Goal: Task Accomplishment & Management: Use online tool/utility

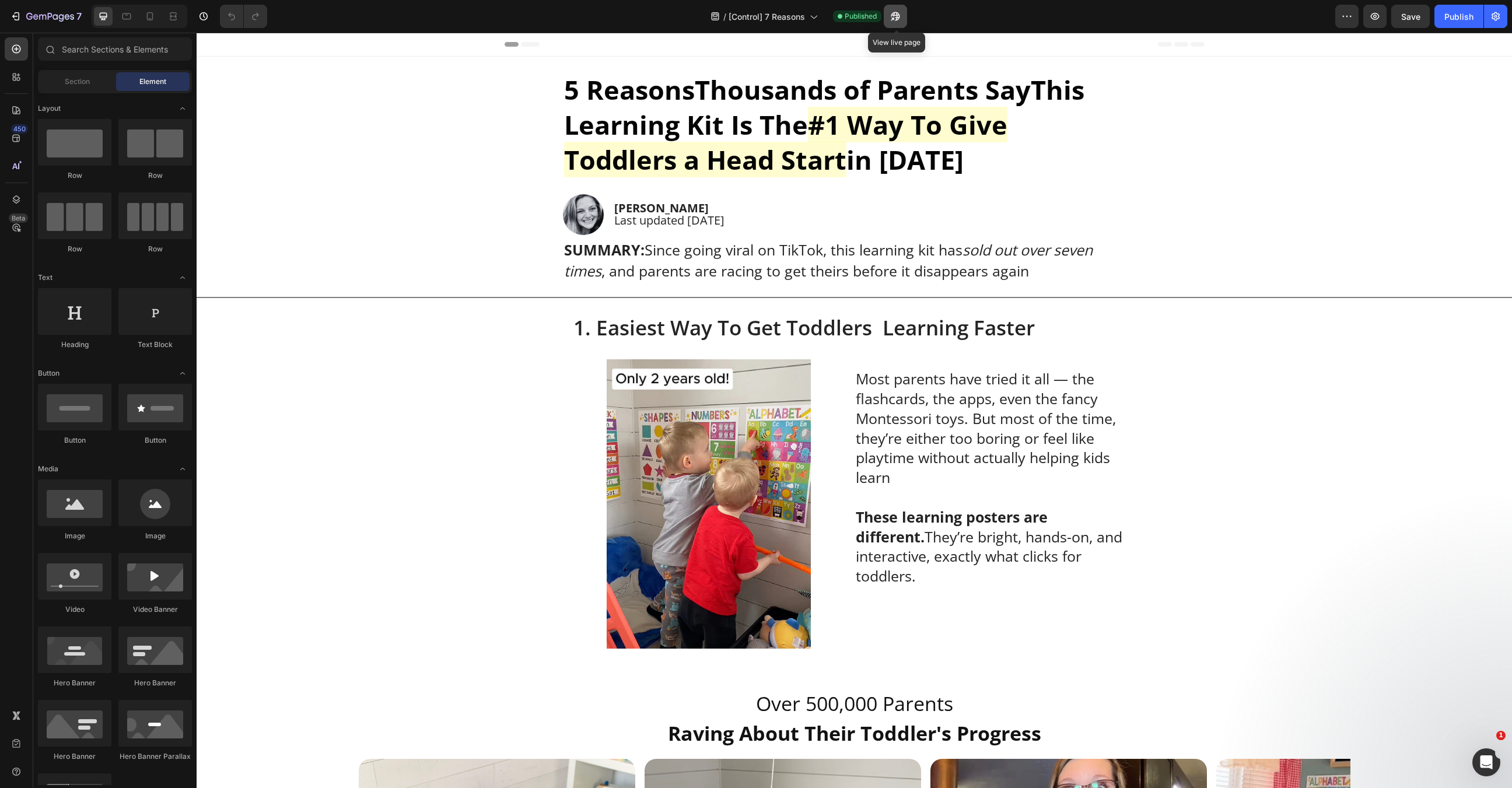
click at [892, 15] on icon "button" at bounding box center [895, 16] width 12 height 12
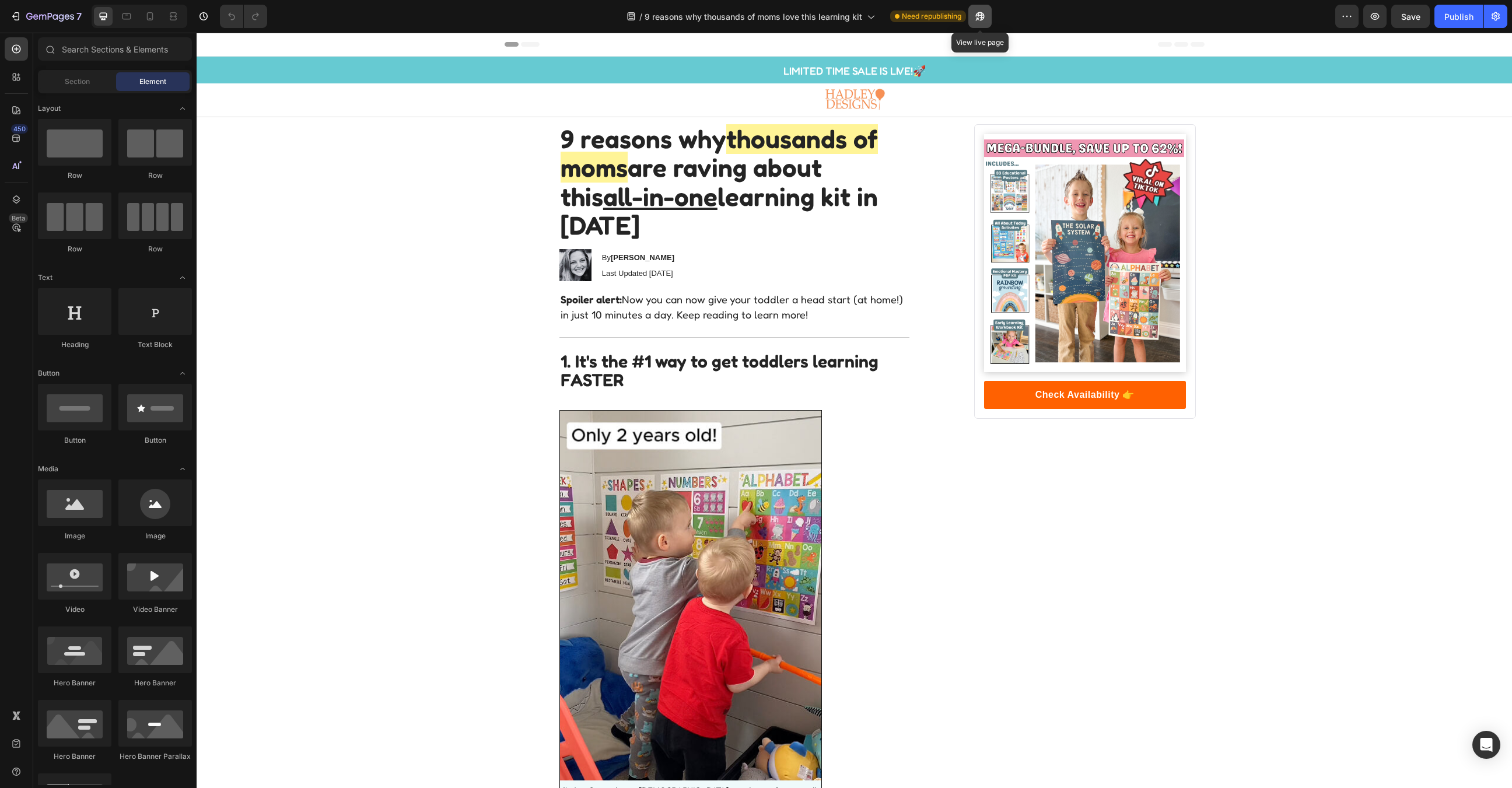
click at [978, 7] on button "button" at bounding box center [980, 16] width 23 height 23
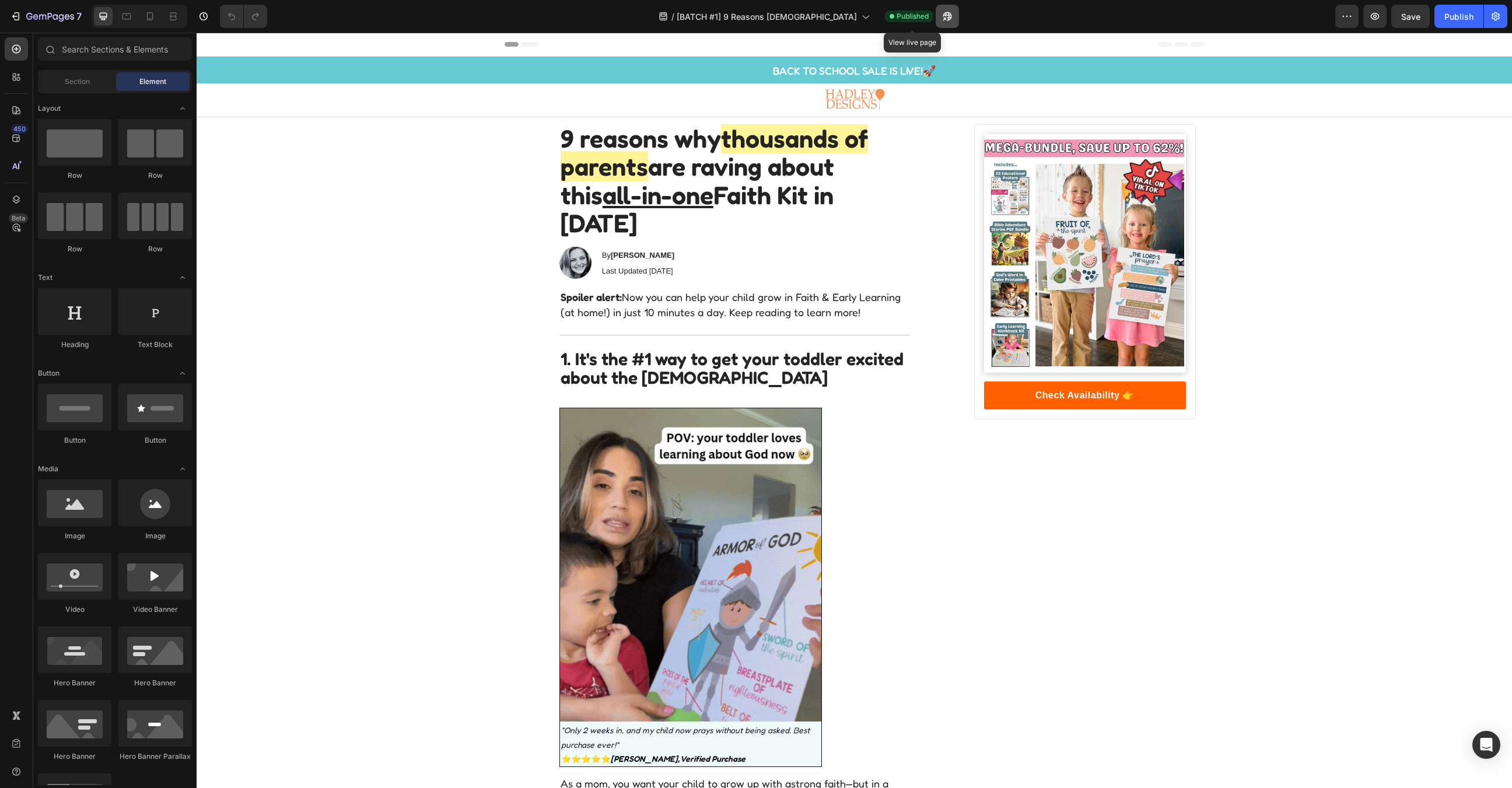
click at [935, 20] on button "button" at bounding box center [947, 16] width 23 height 23
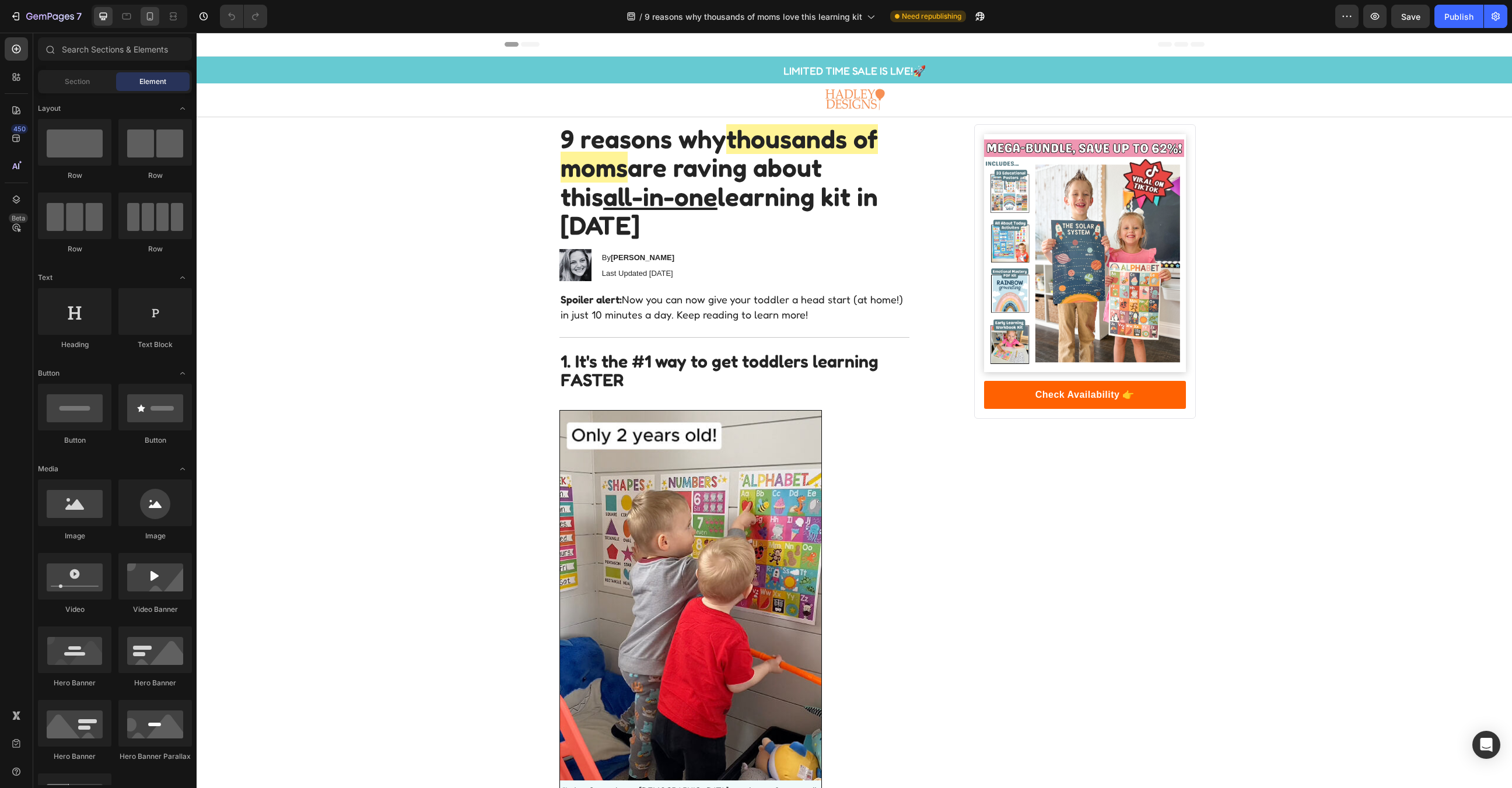
click at [141, 10] on div at bounding box center [149, 16] width 18 height 18
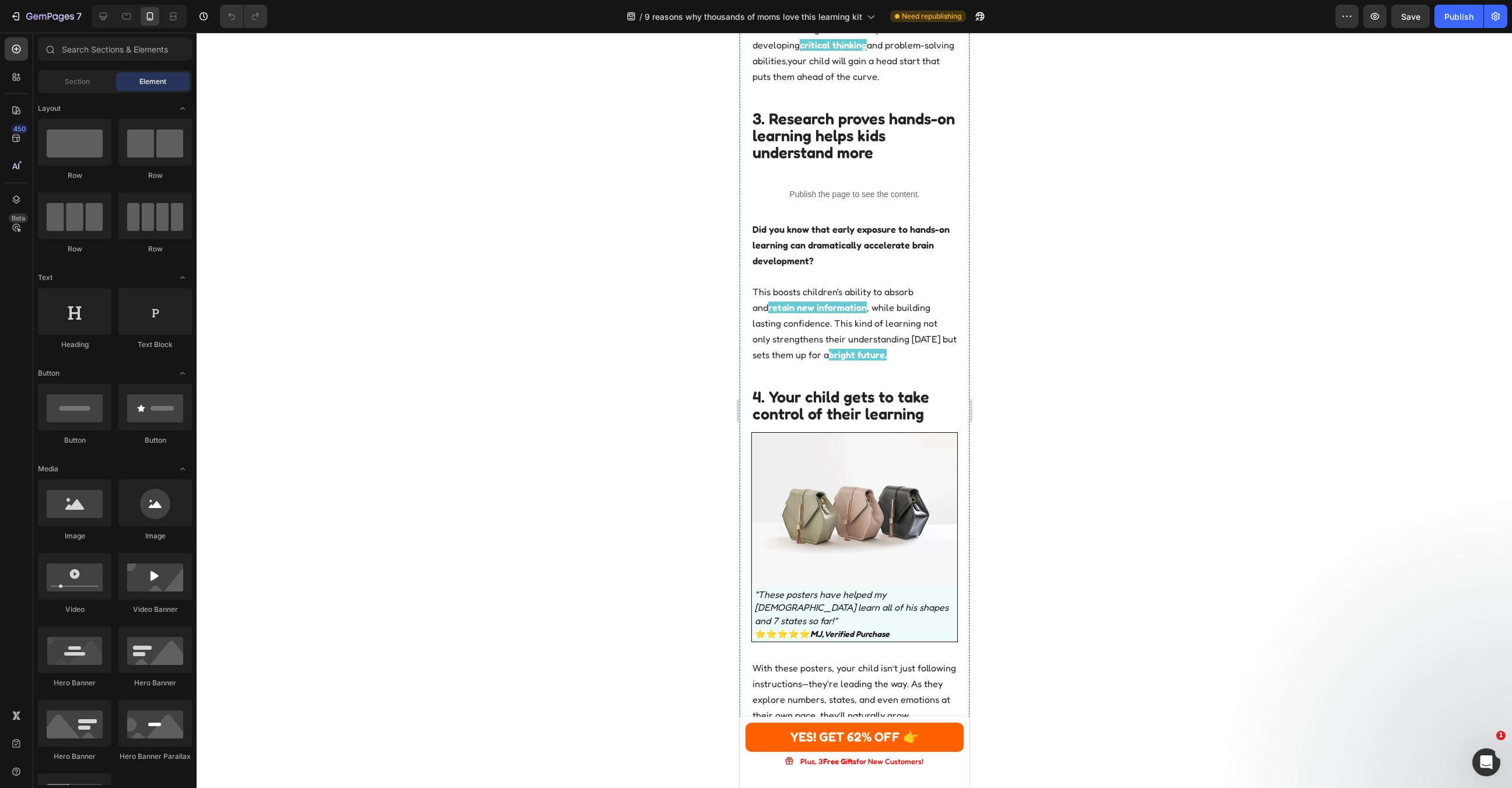
scroll to position [1414, 0]
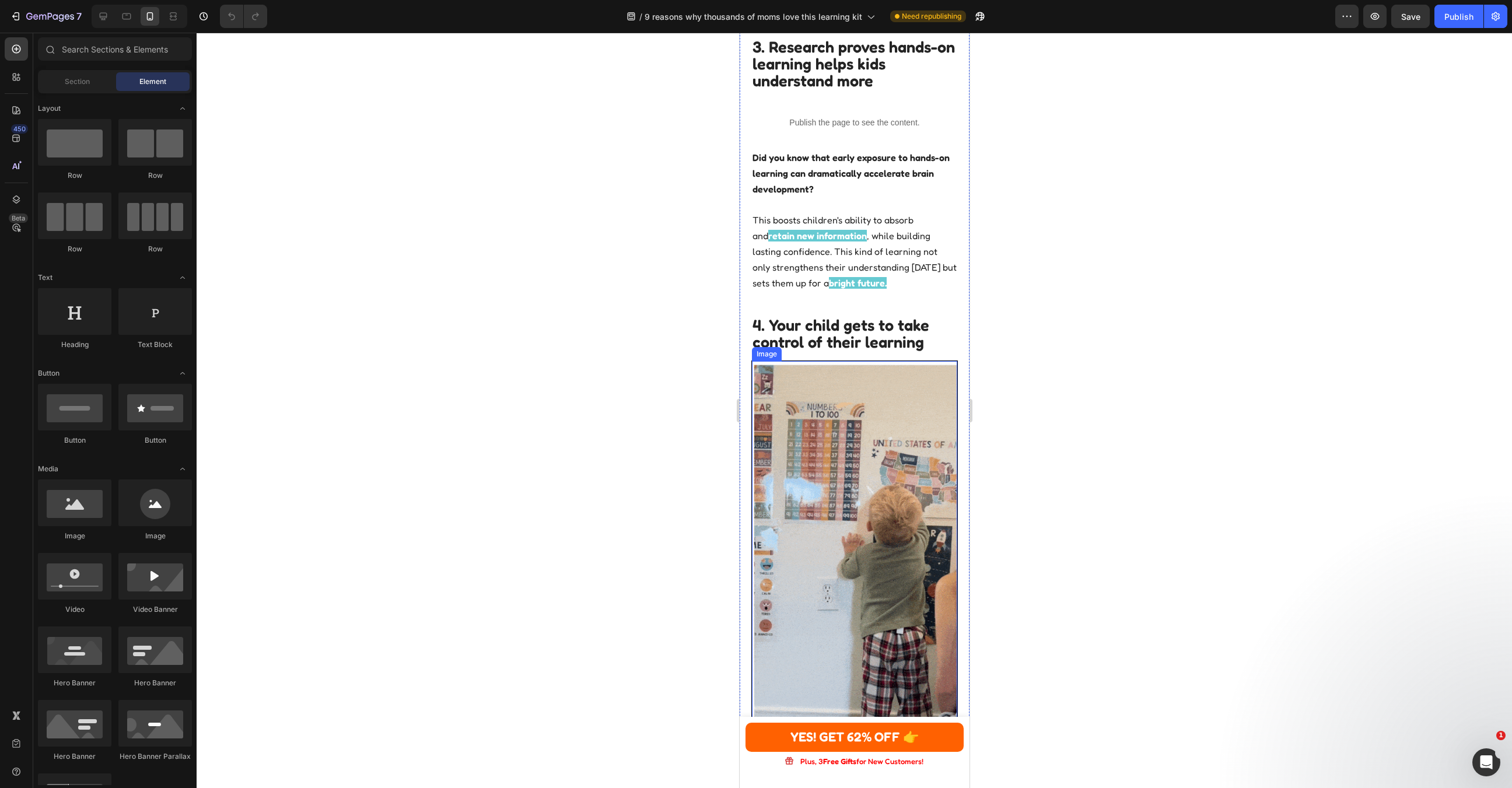
click at [922, 460] on img at bounding box center [854, 543] width 205 height 365
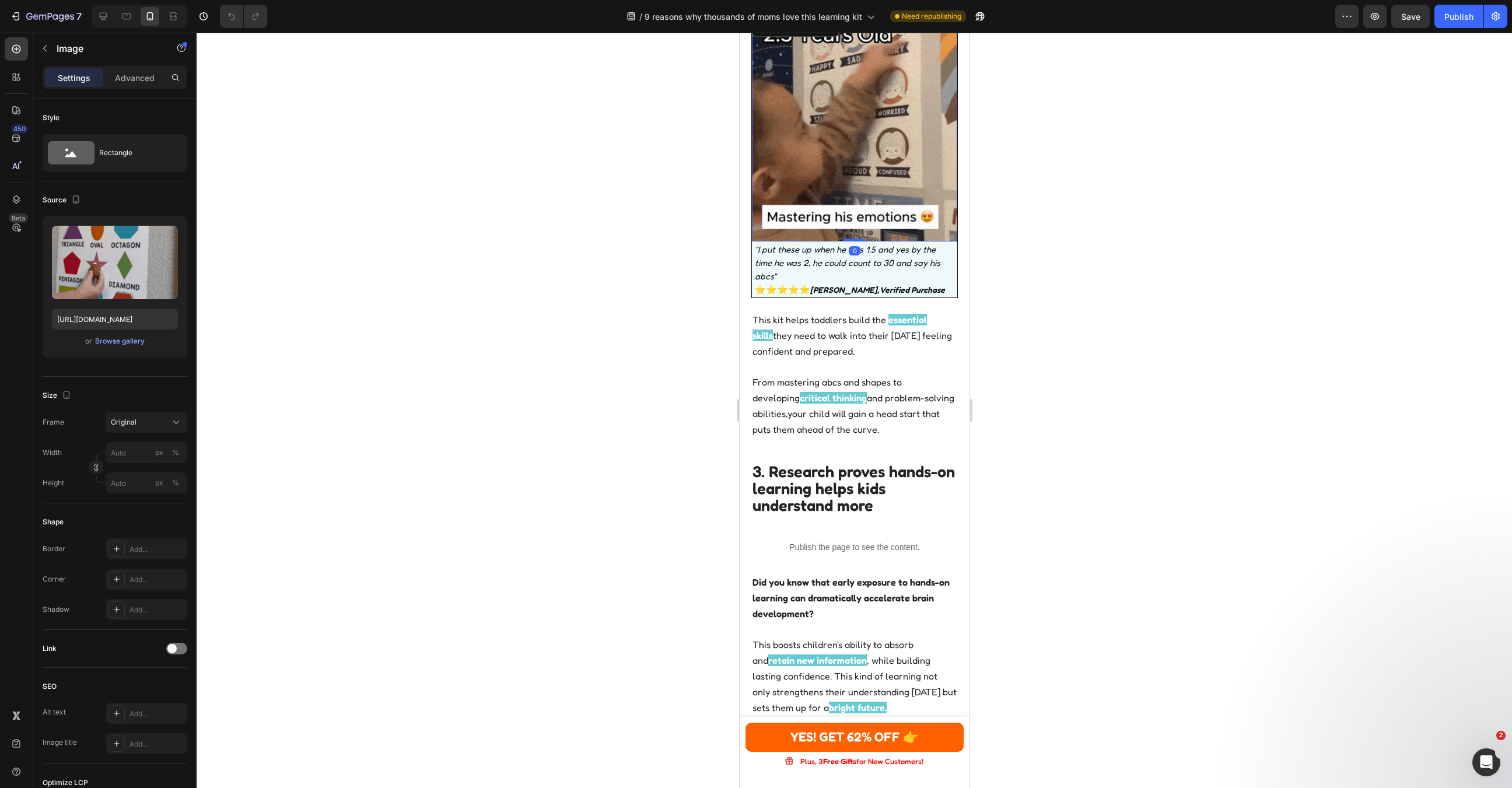
click at [879, 210] on img at bounding box center [854, 128] width 205 height 226
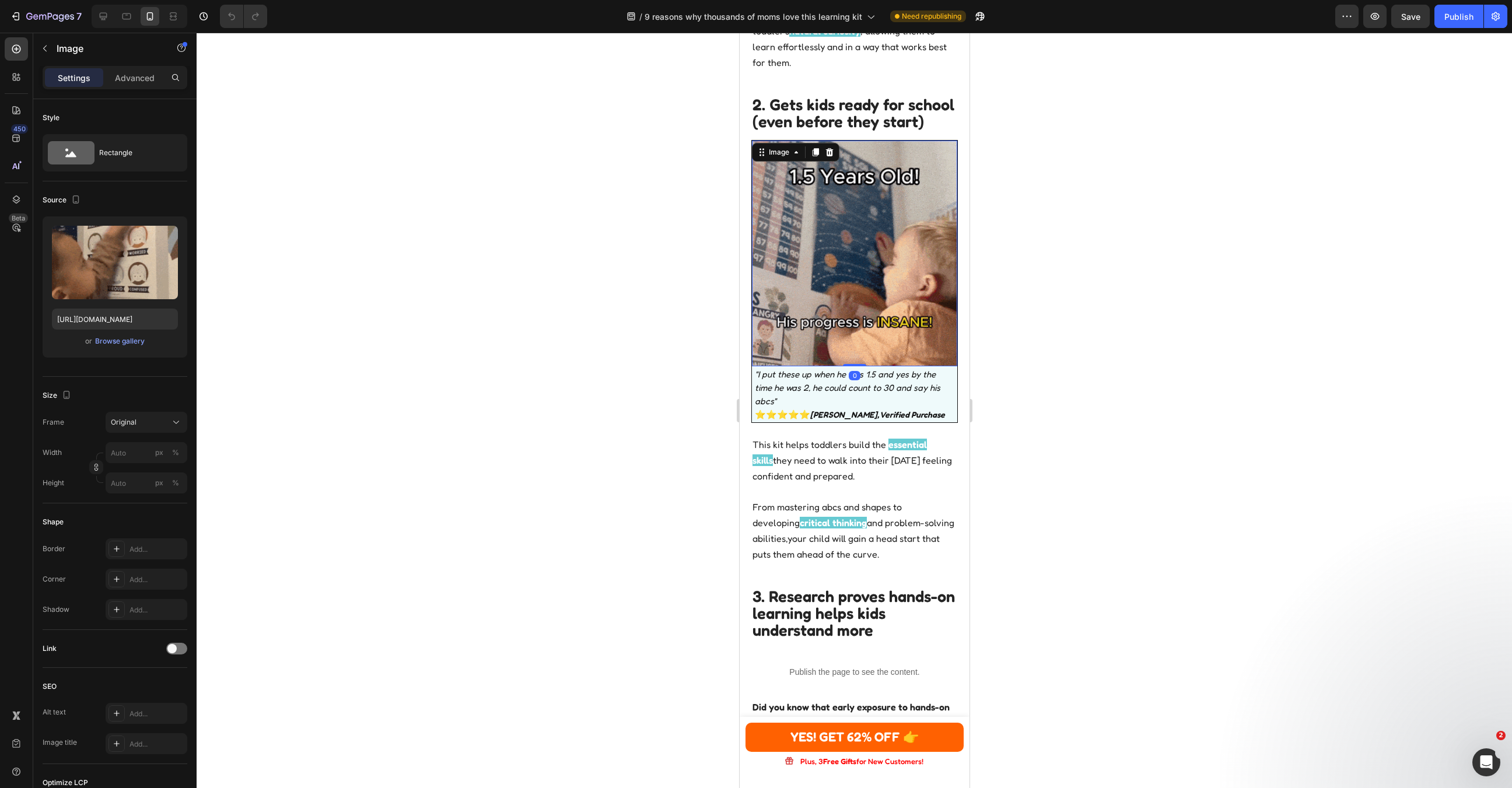
scroll to position [862, 0]
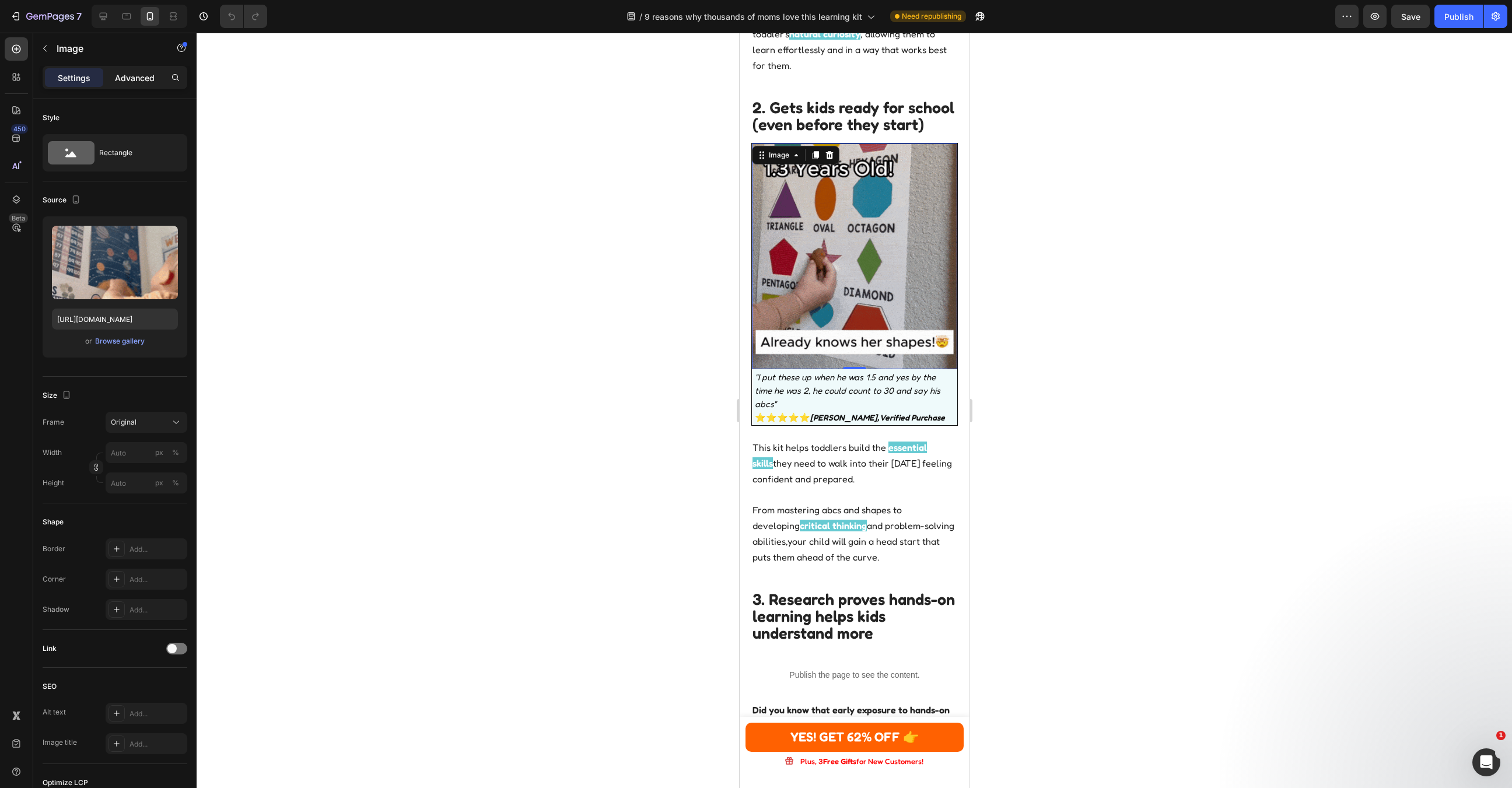
click at [129, 75] on p "Advanced" at bounding box center [134, 78] width 40 height 12
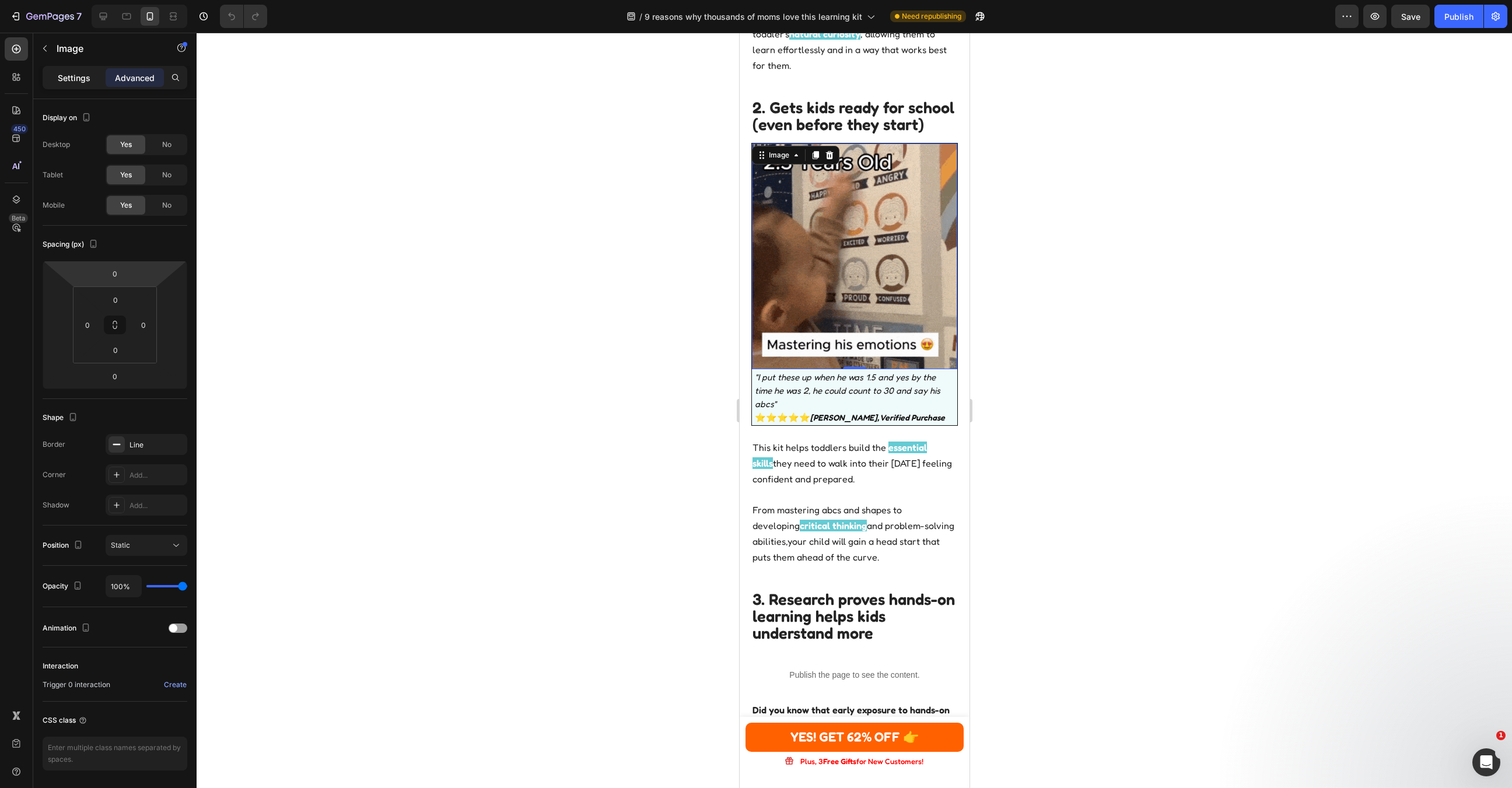
click at [76, 72] on p "Settings" at bounding box center [74, 78] width 33 height 12
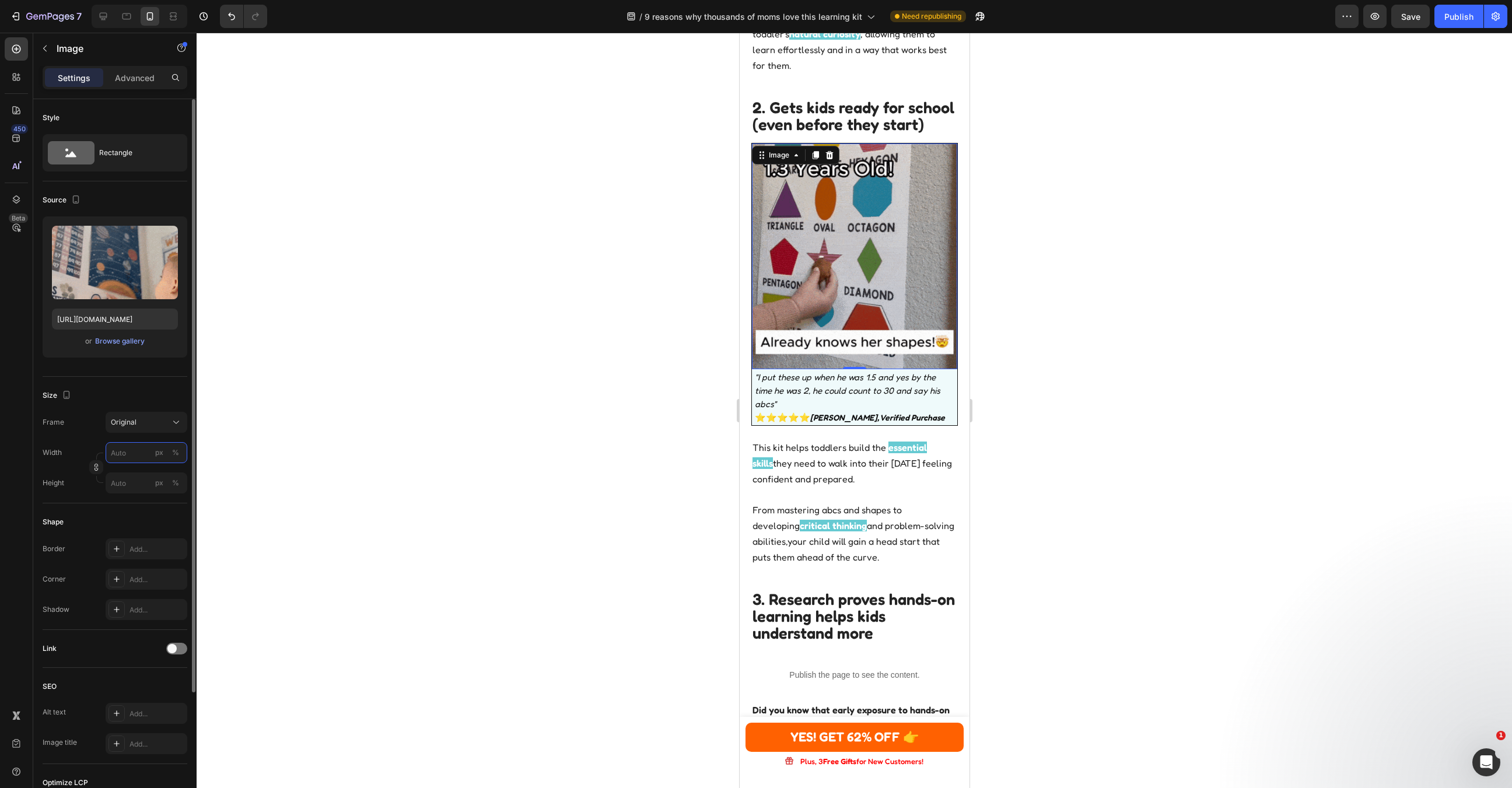
click at [134, 451] on input "px %" at bounding box center [147, 452] width 82 height 21
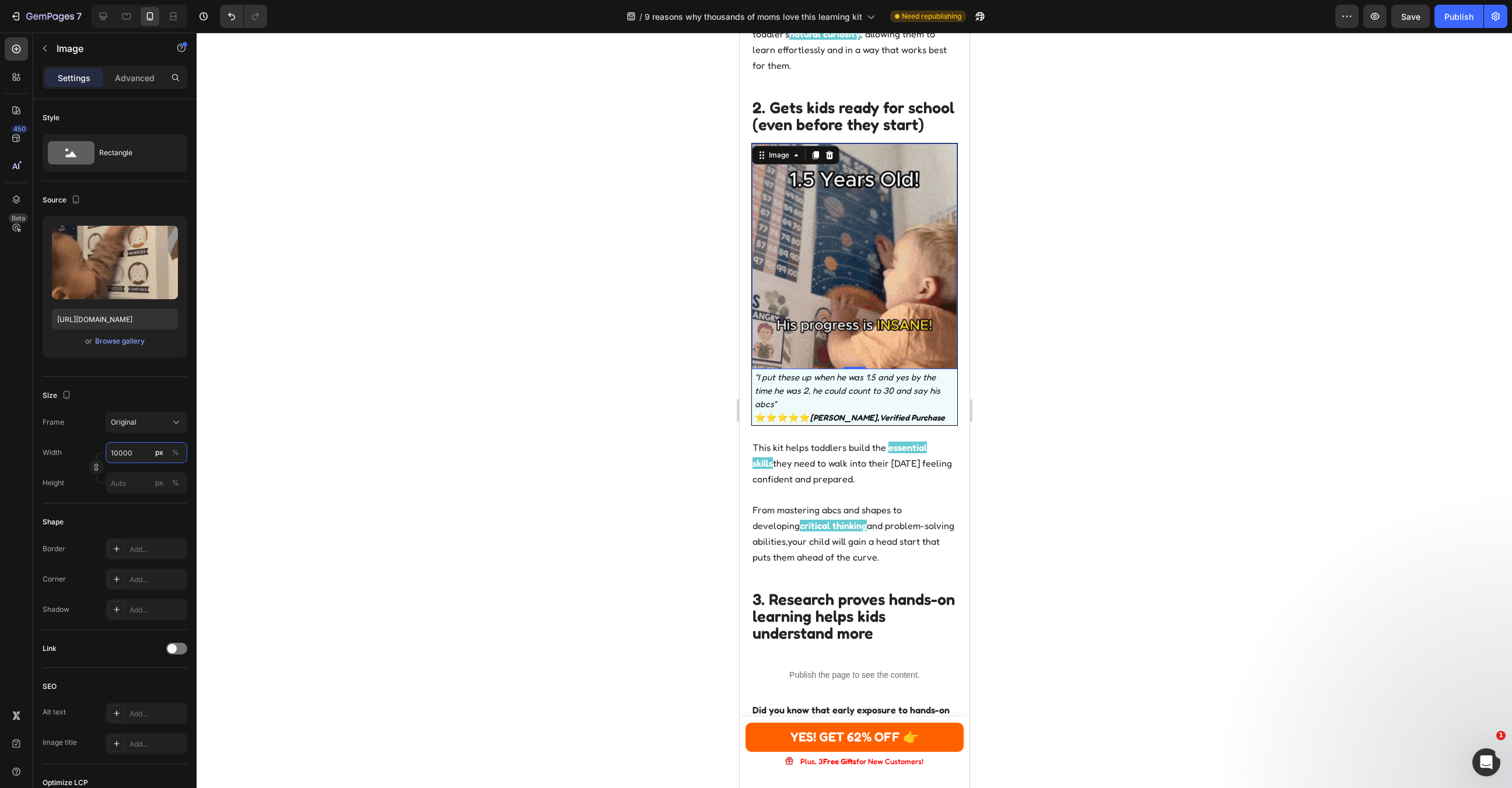
type input "10000"
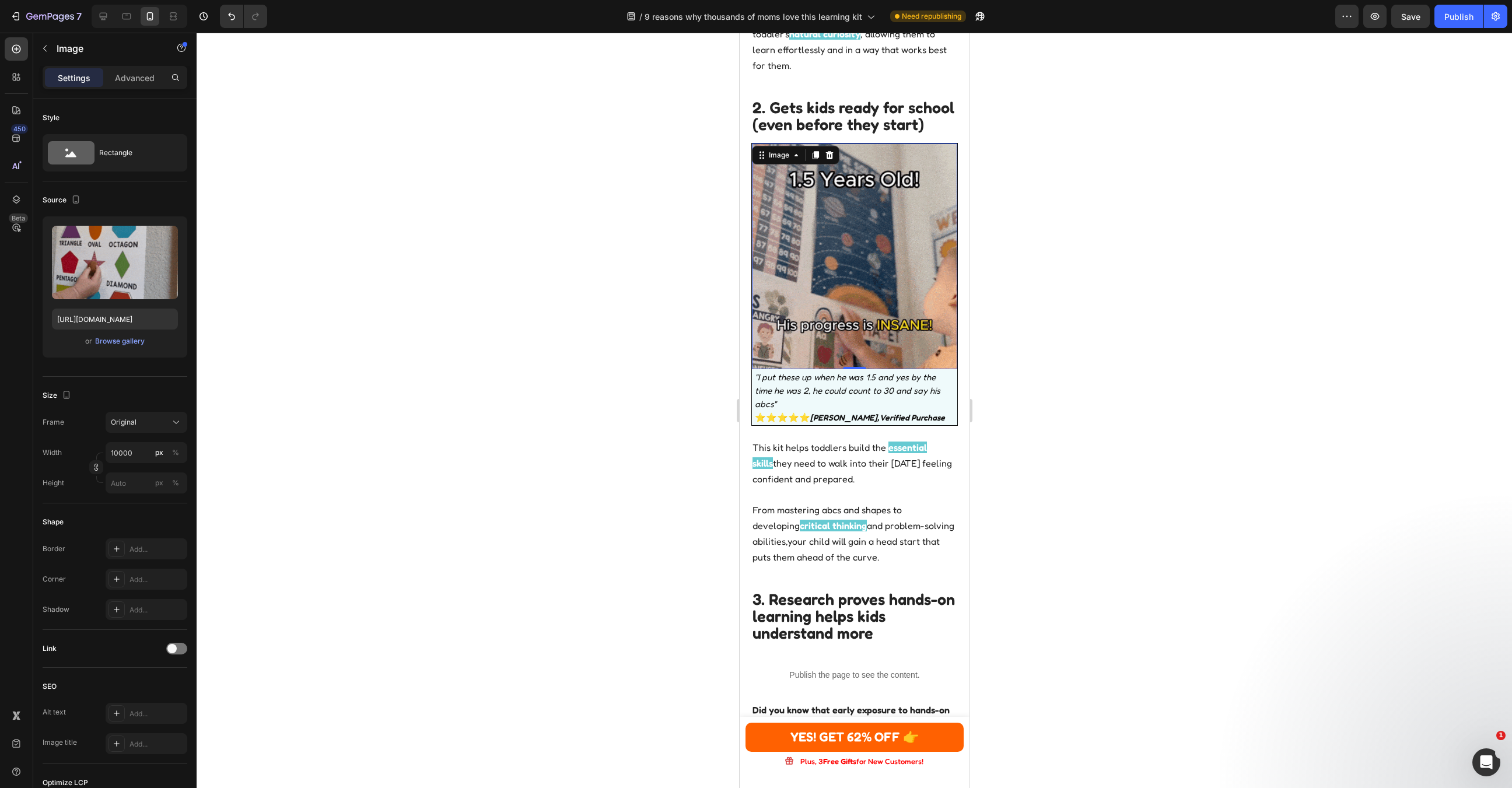
click at [638, 407] on div at bounding box center [854, 410] width 1315 height 755
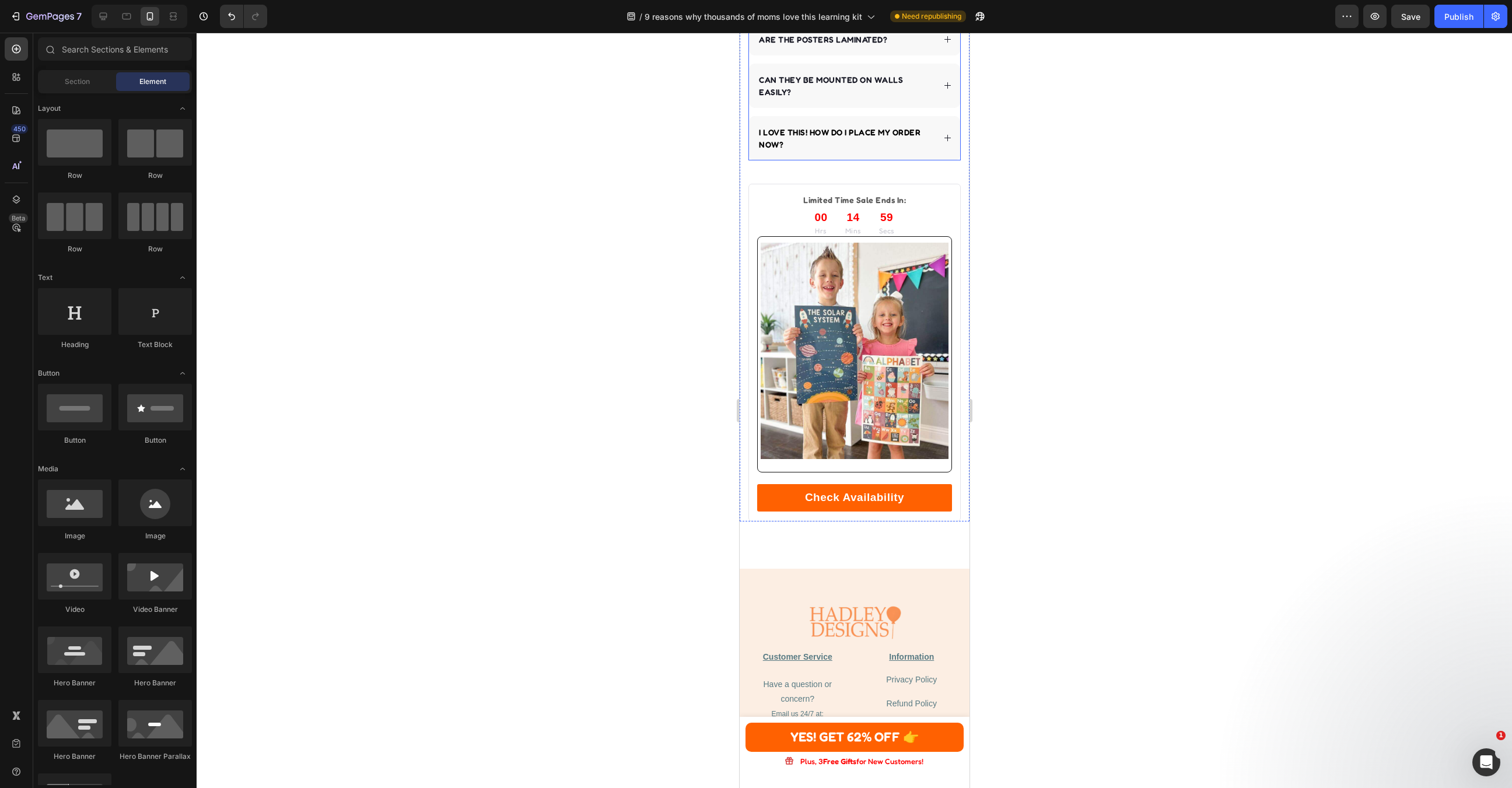
scroll to position [5646, 0]
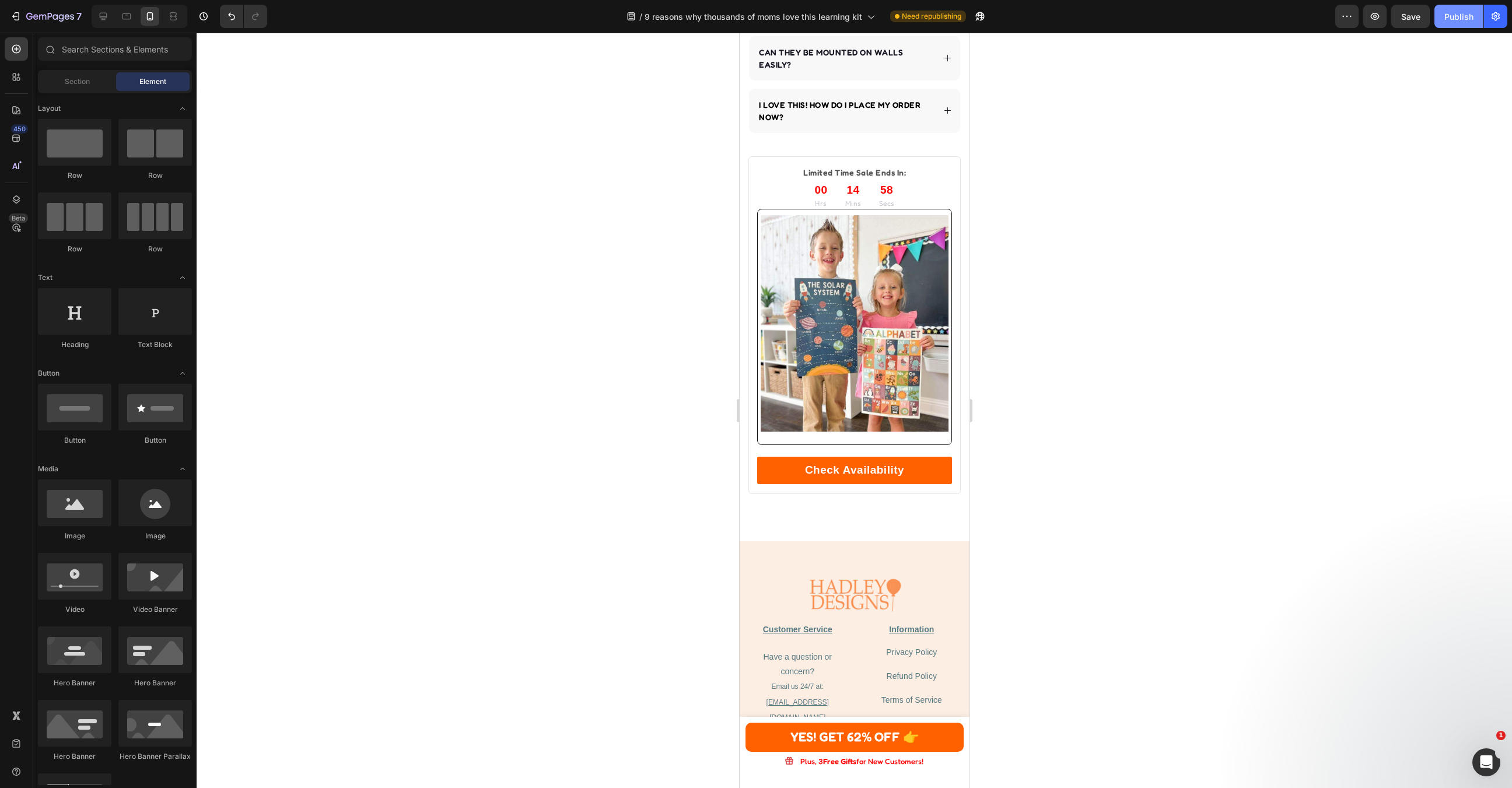
click at [1462, 12] on div "Publish" at bounding box center [1459, 16] width 29 height 12
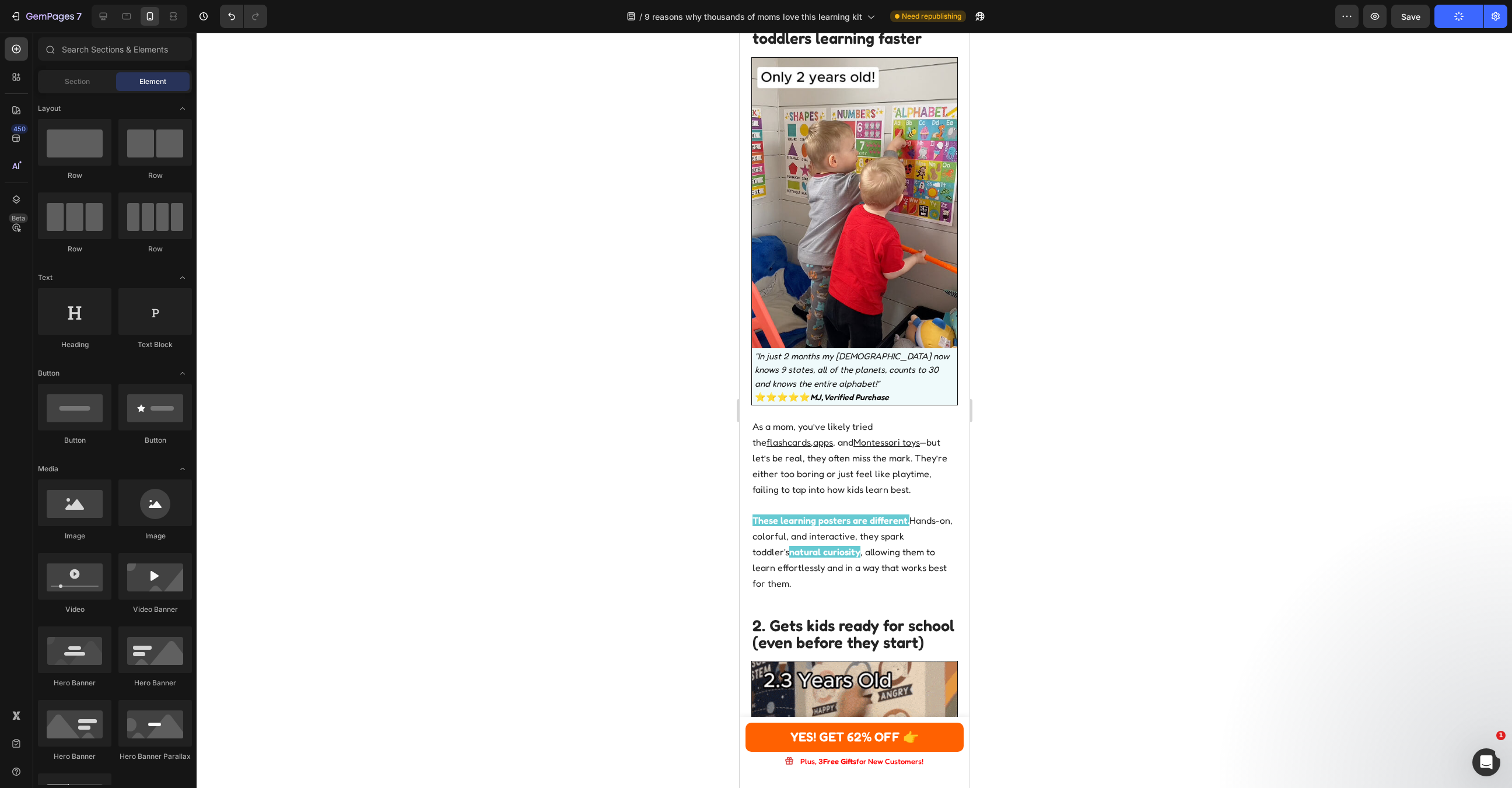
scroll to position [0, 0]
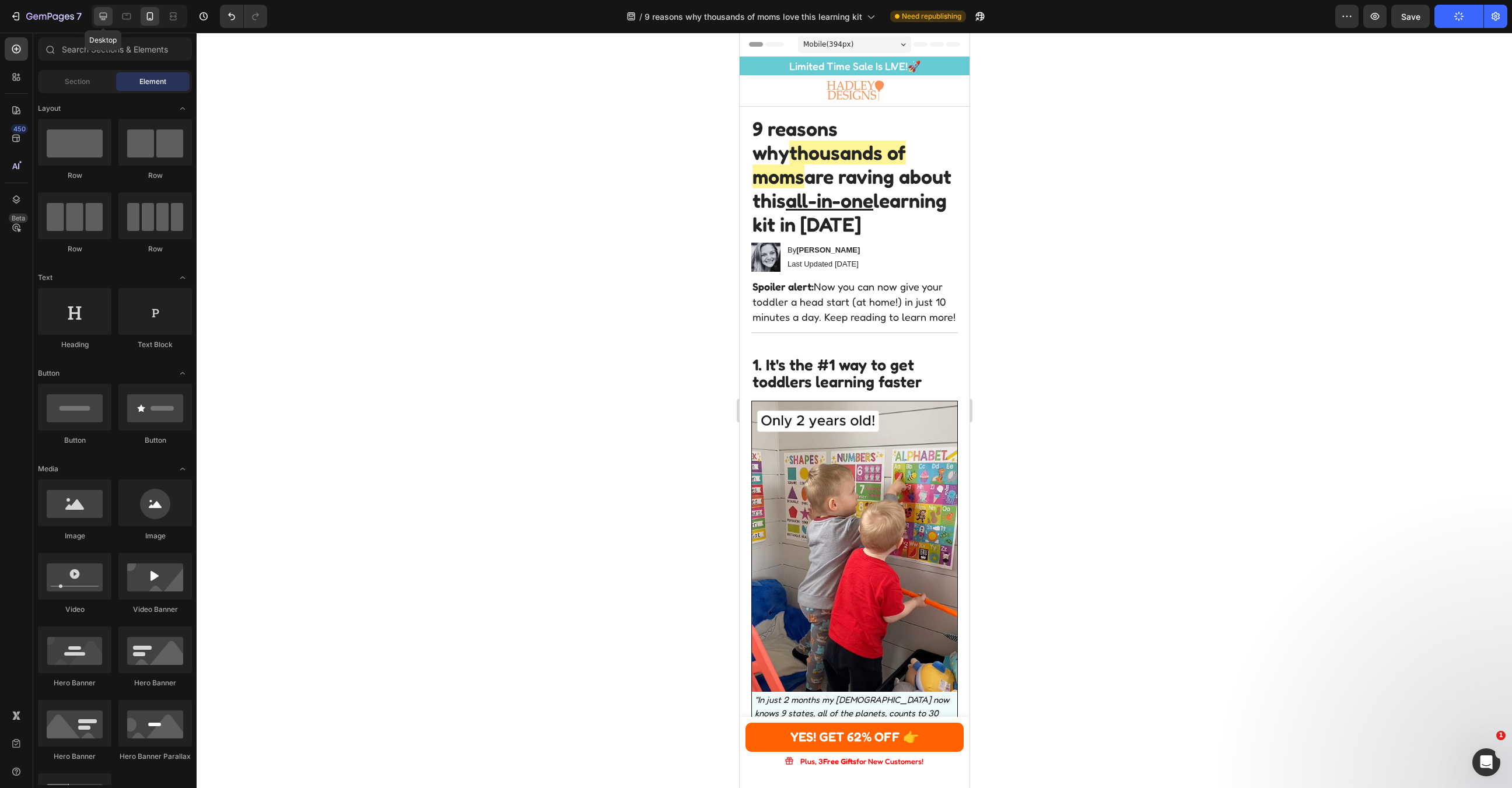
click at [99, 19] on icon at bounding box center [103, 16] width 12 height 12
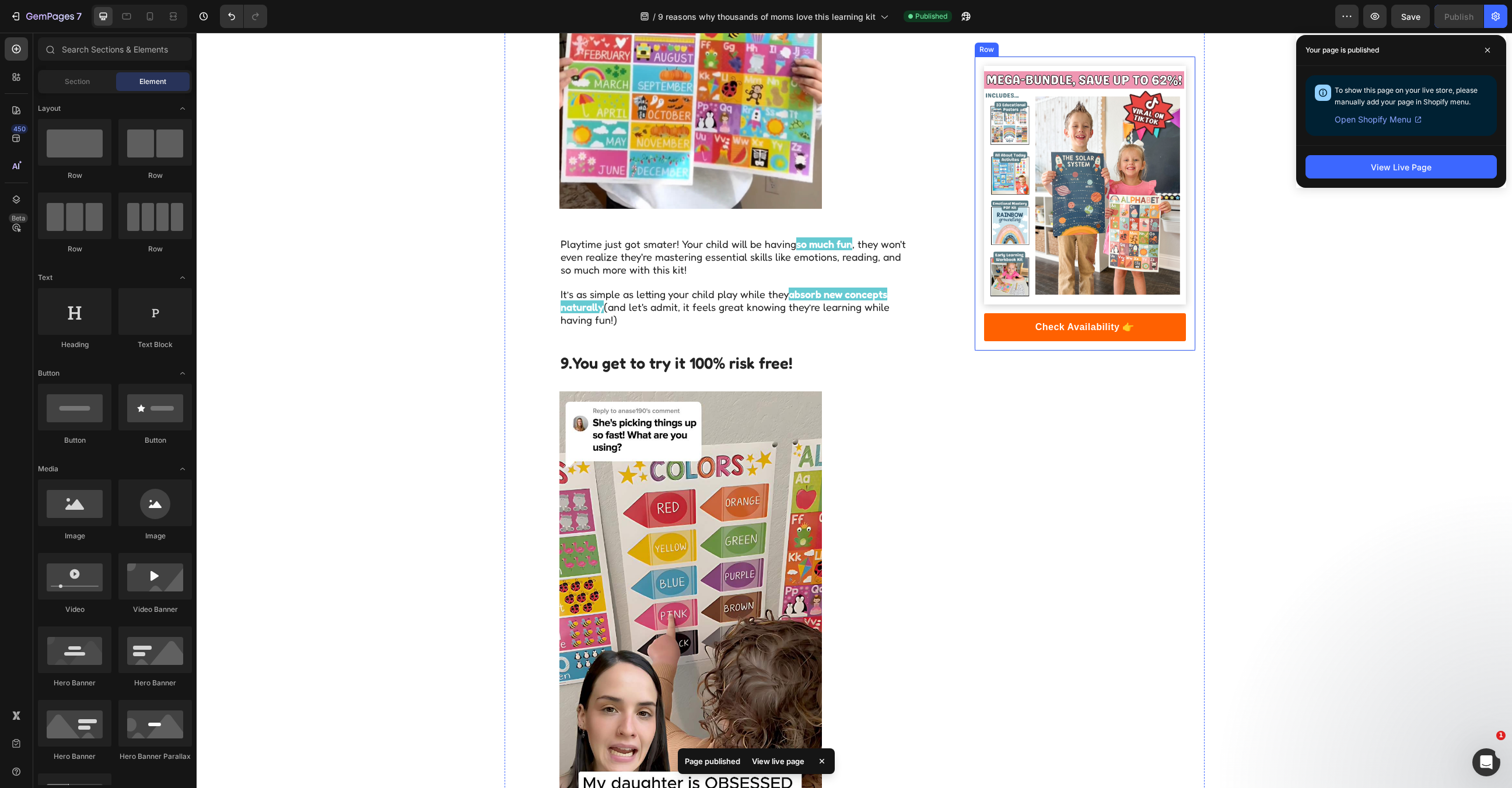
scroll to position [4122, 0]
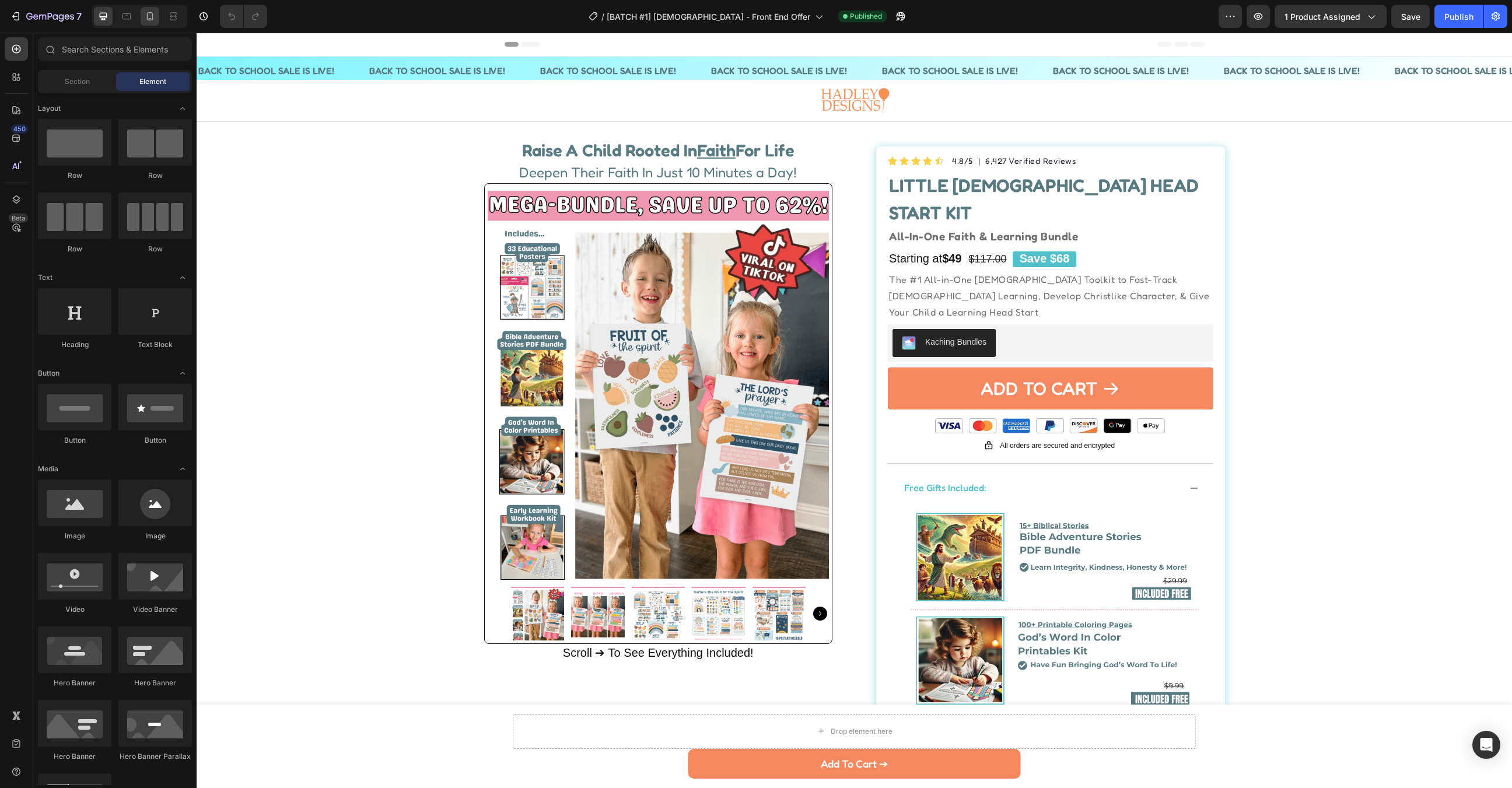
click at [147, 14] on icon at bounding box center [149, 16] width 12 height 12
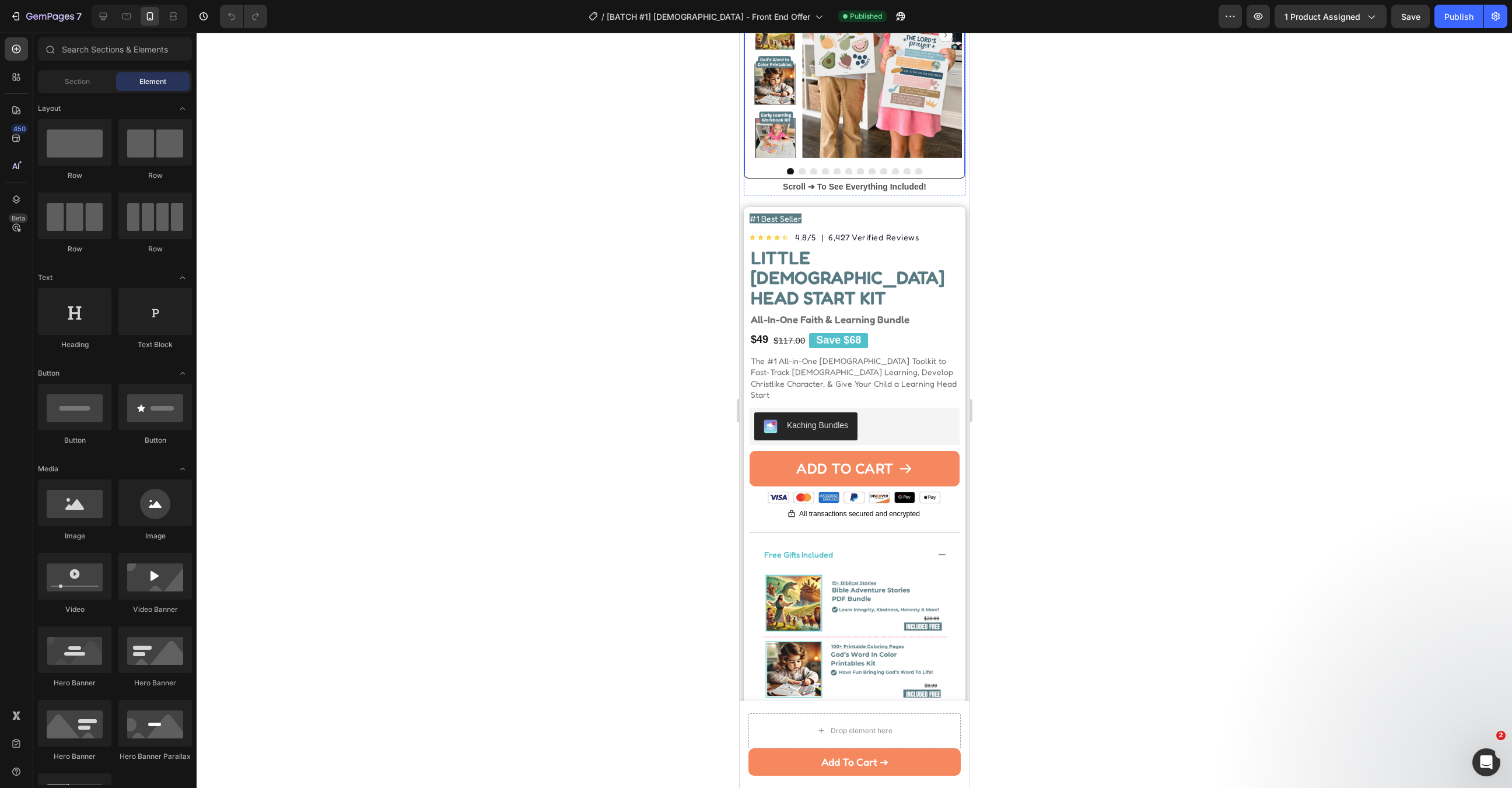
scroll to position [286, 0]
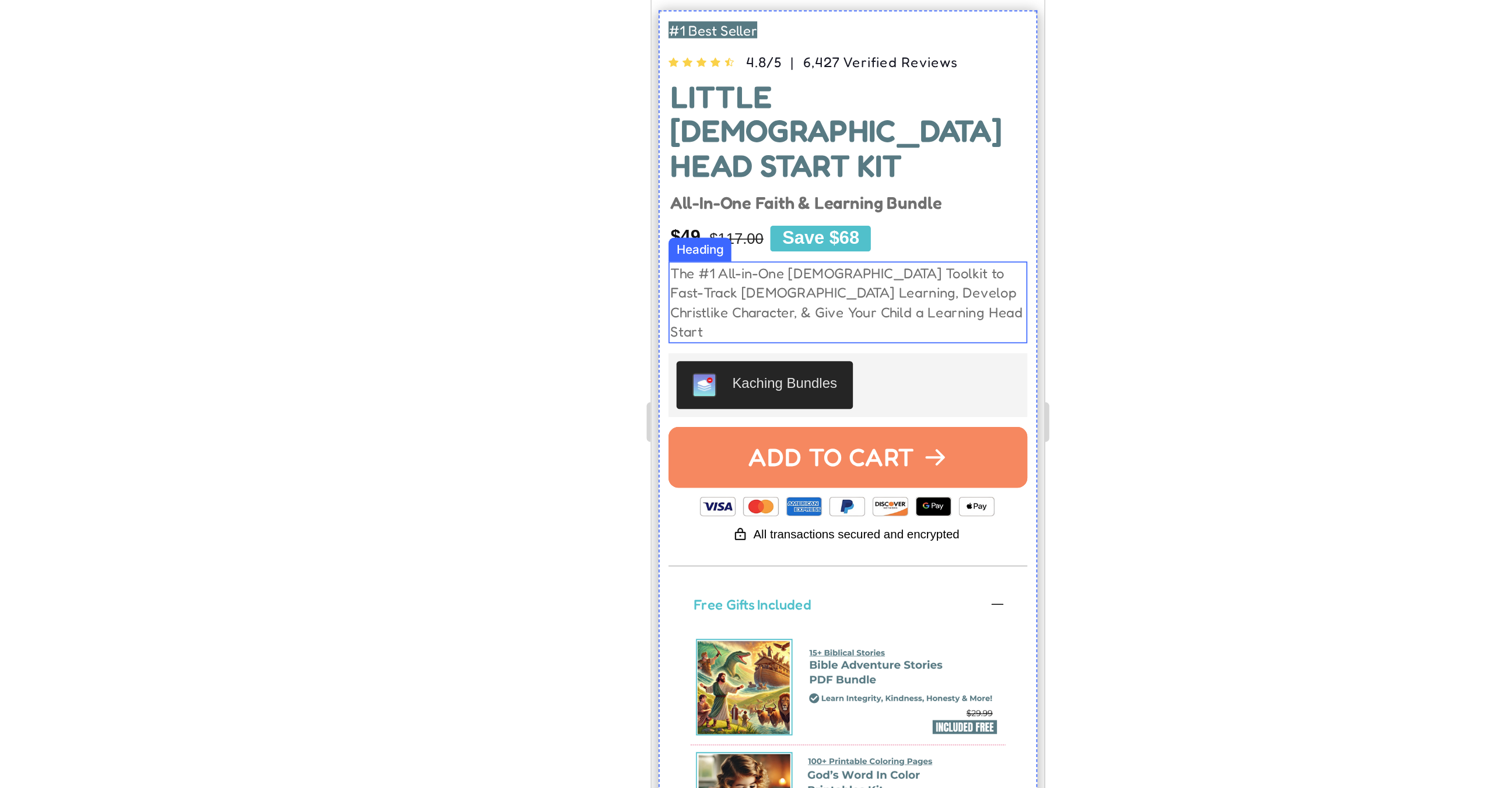
click at [721, 62] on span "The #1 All-in-One Christian Toolkit to Fast-Track Bible Learning, Develop Chris…" at bounding box center [765, 84] width 206 height 44
drag, startPoint x: 692, startPoint y: 46, endPoint x: 789, endPoint y: 48, distance: 97.0
click at [789, 62] on span "The #1 All-in-One Christian Toolkit to Fast-Track Bible Learning, Develop Chris…" at bounding box center [765, 84] width 206 height 44
drag, startPoint x: 798, startPoint y: 45, endPoint x: 695, endPoint y: 63, distance: 104.6
click at [695, 63] on p "The #1 all-in-one Christian toolkit to Fast-Track Bible Learning, Develop Chris…" at bounding box center [766, 85] width 207 height 46
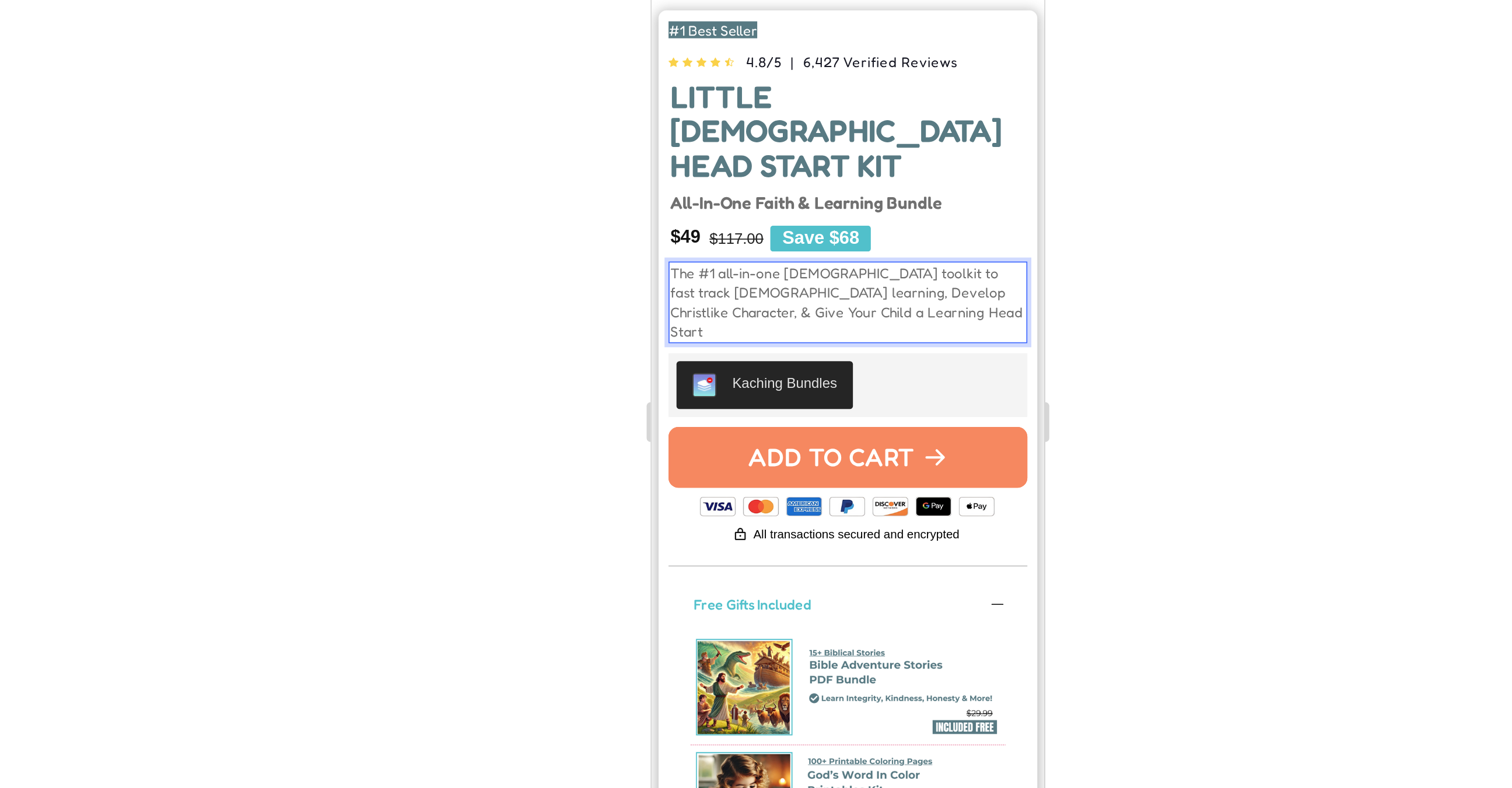
click at [698, 62] on span "The #1 all-in-one Christian toolkit to fast track Bible learning, Develop Chris…" at bounding box center [765, 84] width 206 height 44
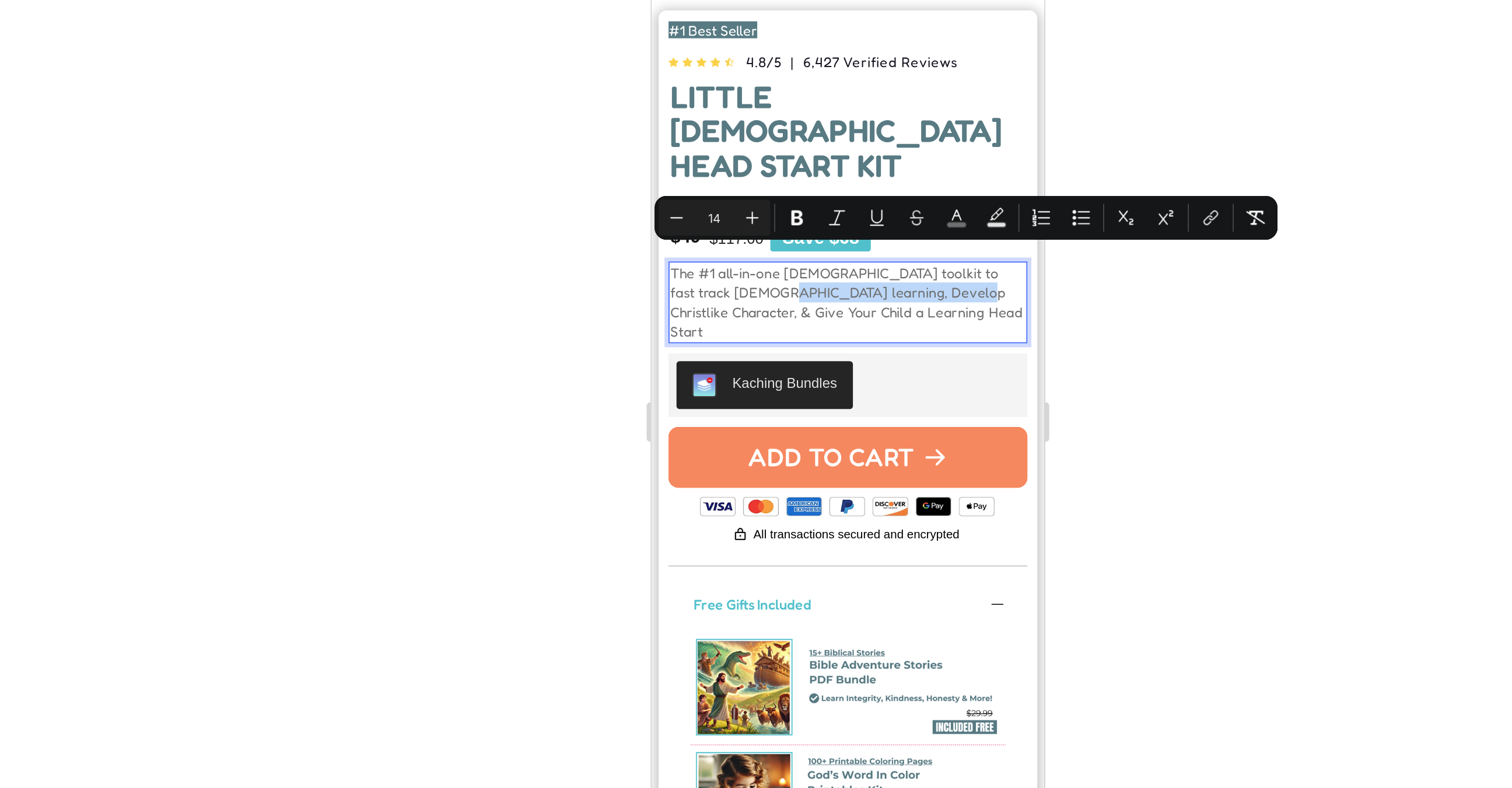
drag, startPoint x: 698, startPoint y: 59, endPoint x: 798, endPoint y: 54, distance: 100.1
click at [799, 62] on span "The #1 all-in-one Christian toolkit to fast track Bible learning, Develop Chris…" at bounding box center [765, 84] width 206 height 44
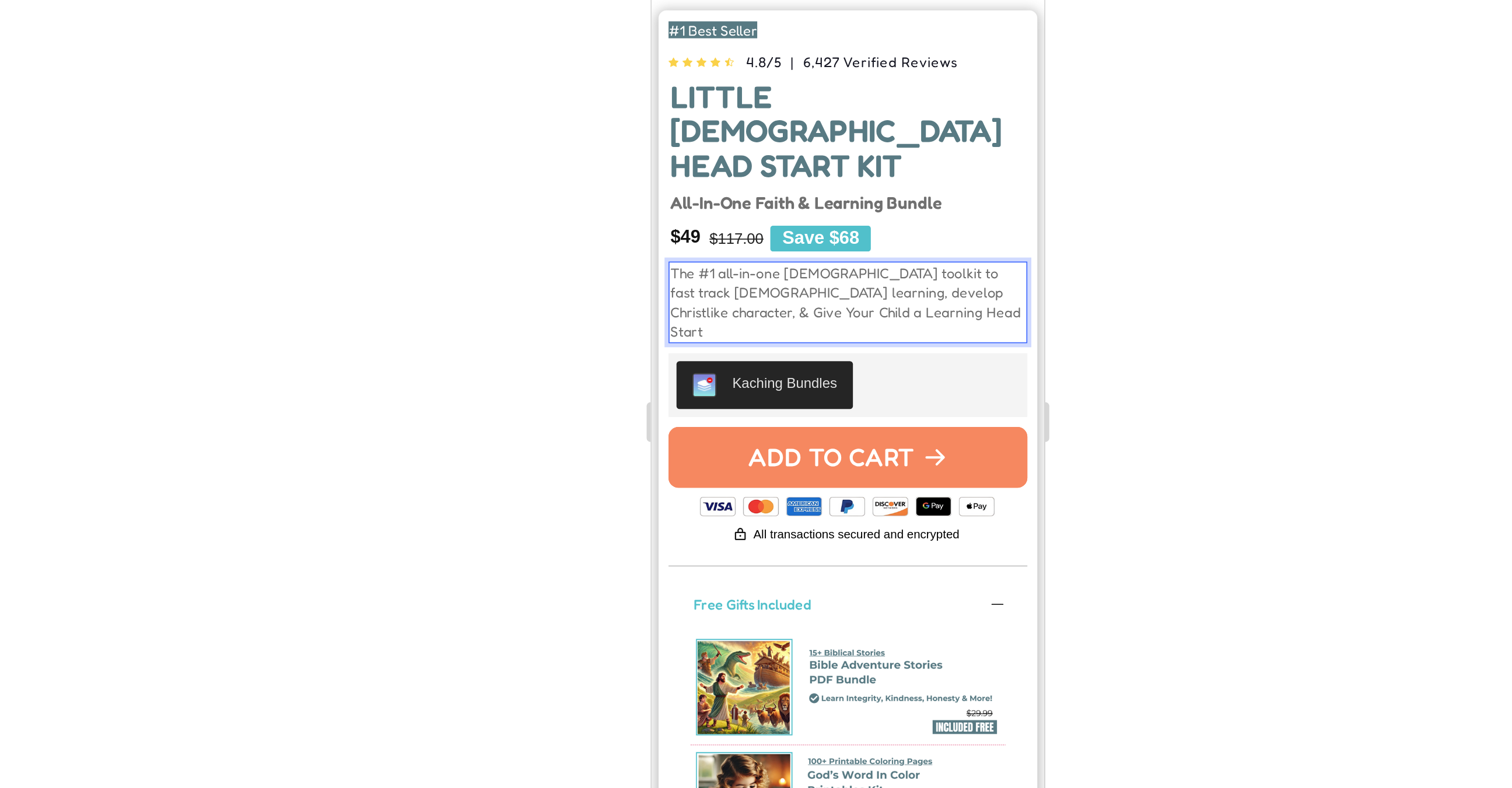
click at [800, 62] on span "The #1 all-in-one Christian toolkit to fast track Bible learning, develop Chris…" at bounding box center [764, 84] width 205 height 44
drag, startPoint x: 810, startPoint y: 57, endPoint x: 839, endPoint y: 66, distance: 30.4
click at [837, 66] on p "The #1 all-in-one Christian toolkit to fast track Bible learning, develop Chris…" at bounding box center [766, 85] width 207 height 46
click at [1064, 336] on div at bounding box center [854, 410] width 1315 height 755
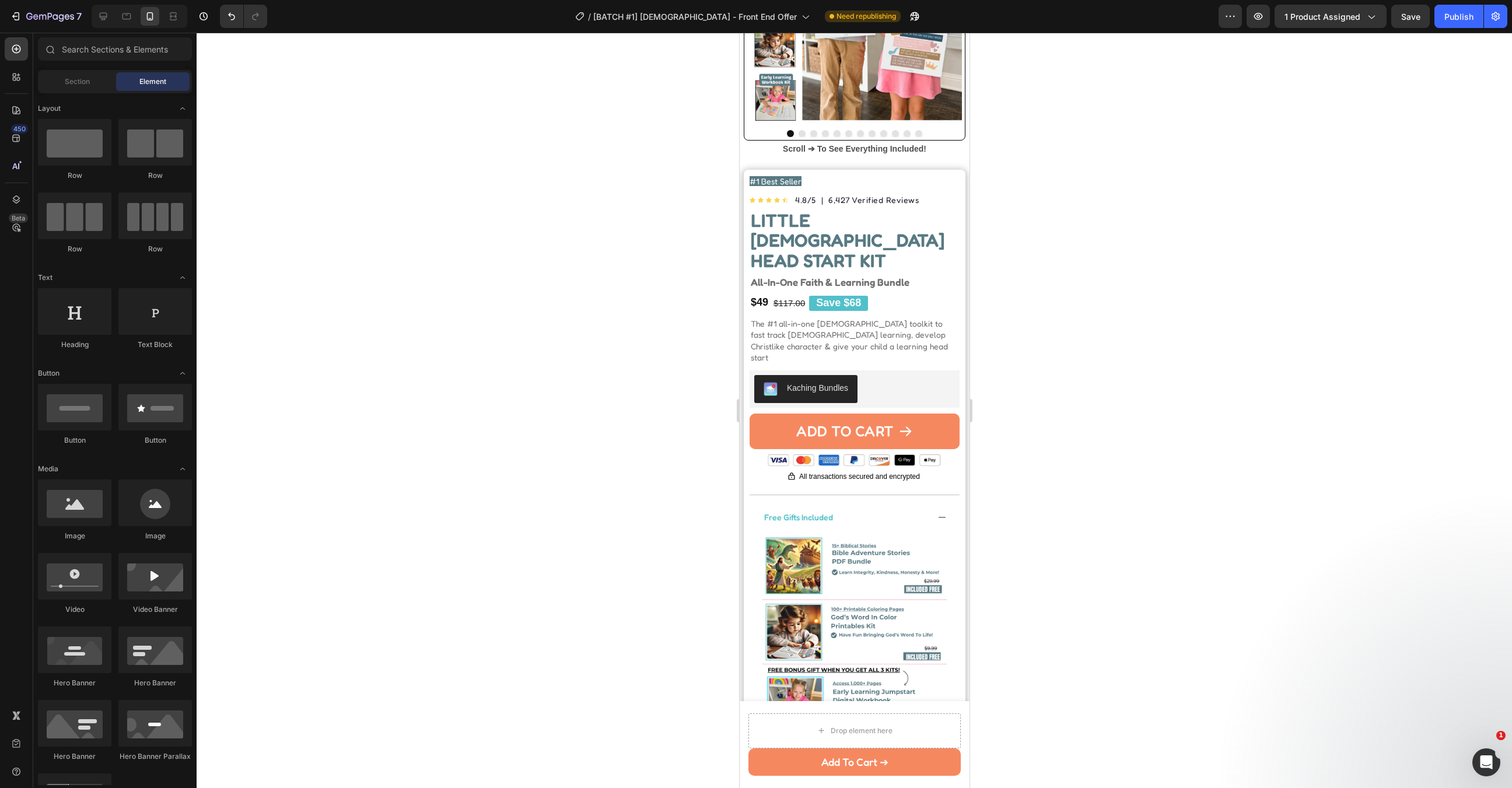
drag, startPoint x: 1453, startPoint y: 16, endPoint x: 987, endPoint y: 229, distance: 512.4
click at [999, 0] on div "7 Version history / [BATCH #1] Bible - Front End Offer Need republishing Previe…" at bounding box center [756, 0] width 1512 height 0
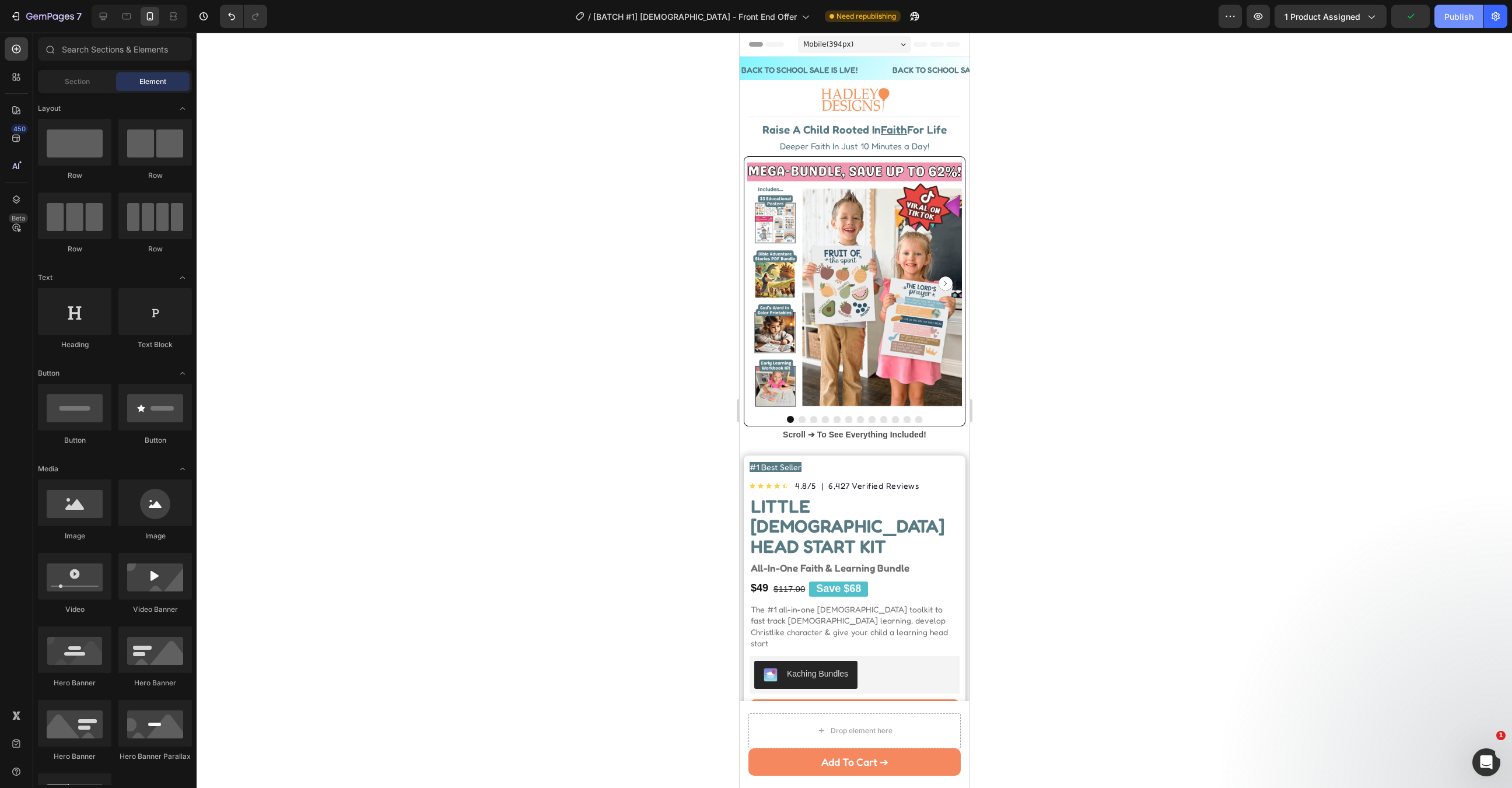
click at [1465, 19] on div "Publish" at bounding box center [1459, 16] width 29 height 12
